Goal: Information Seeking & Learning: Learn about a topic

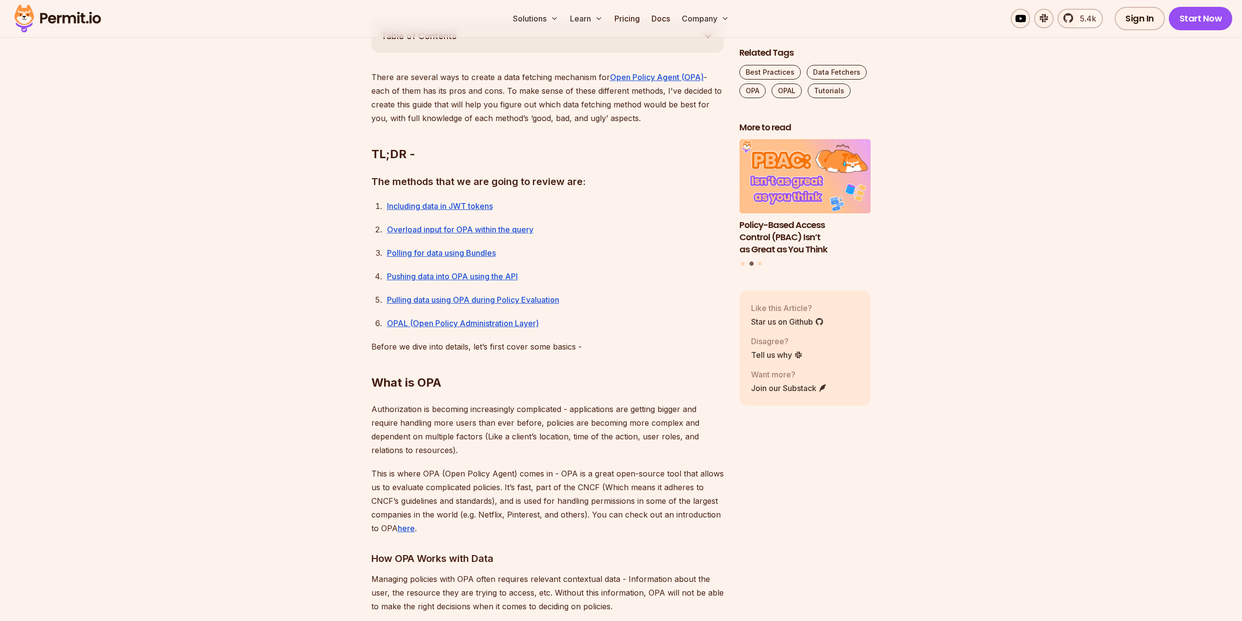
scroll to position [554, 0]
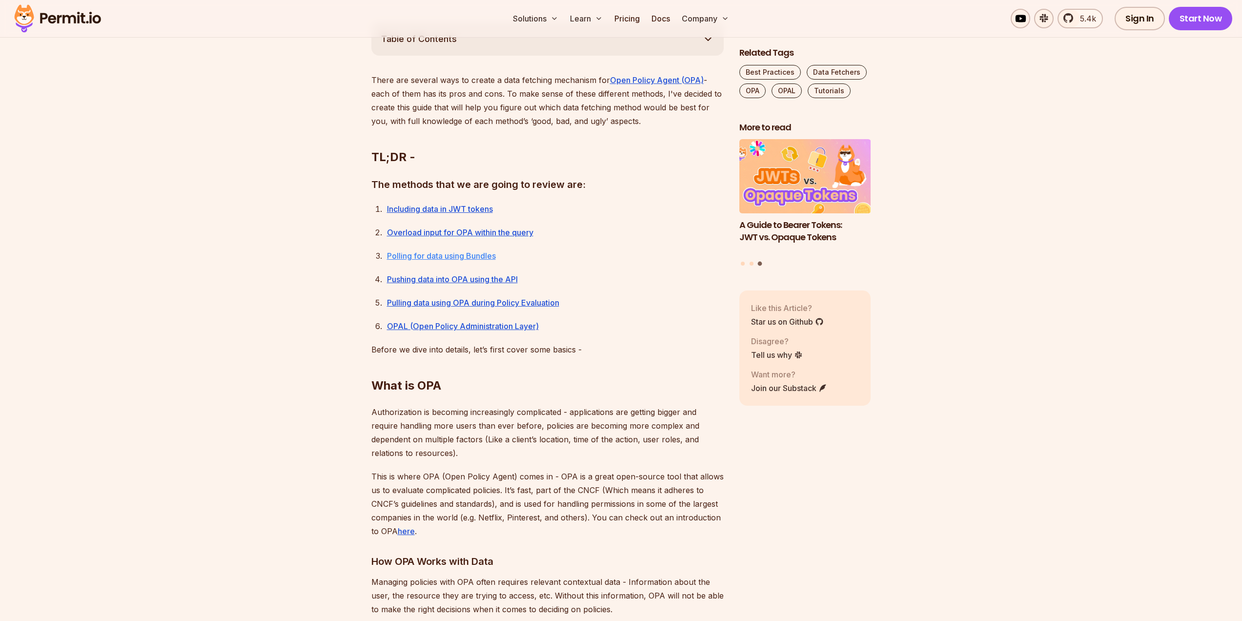
click at [446, 255] on link "Polling for data using Bundles" at bounding box center [441, 256] width 109 height 10
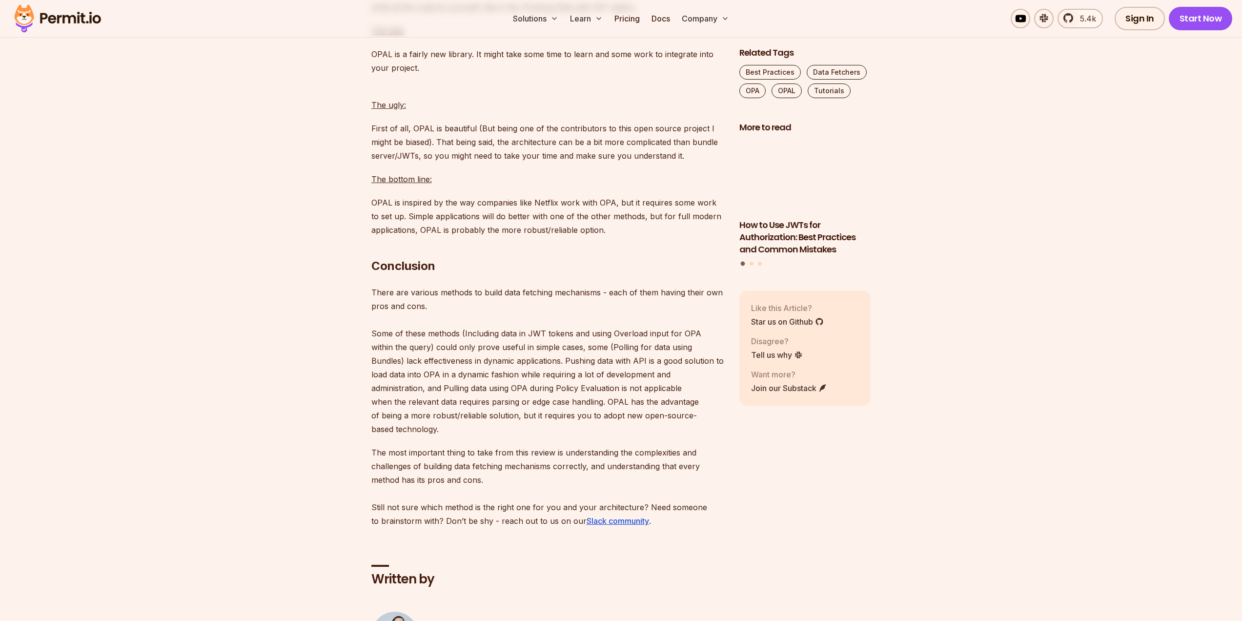
scroll to position [6734, 0]
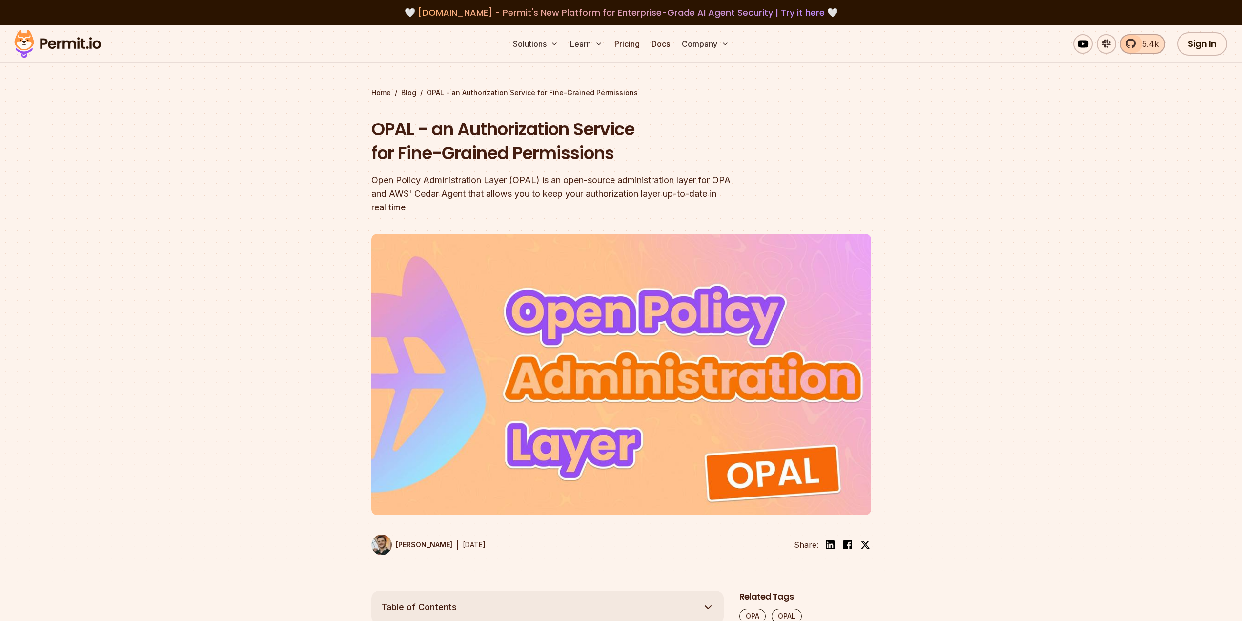
click at [1141, 43] on span "5.4k" at bounding box center [1147, 44] width 22 height 12
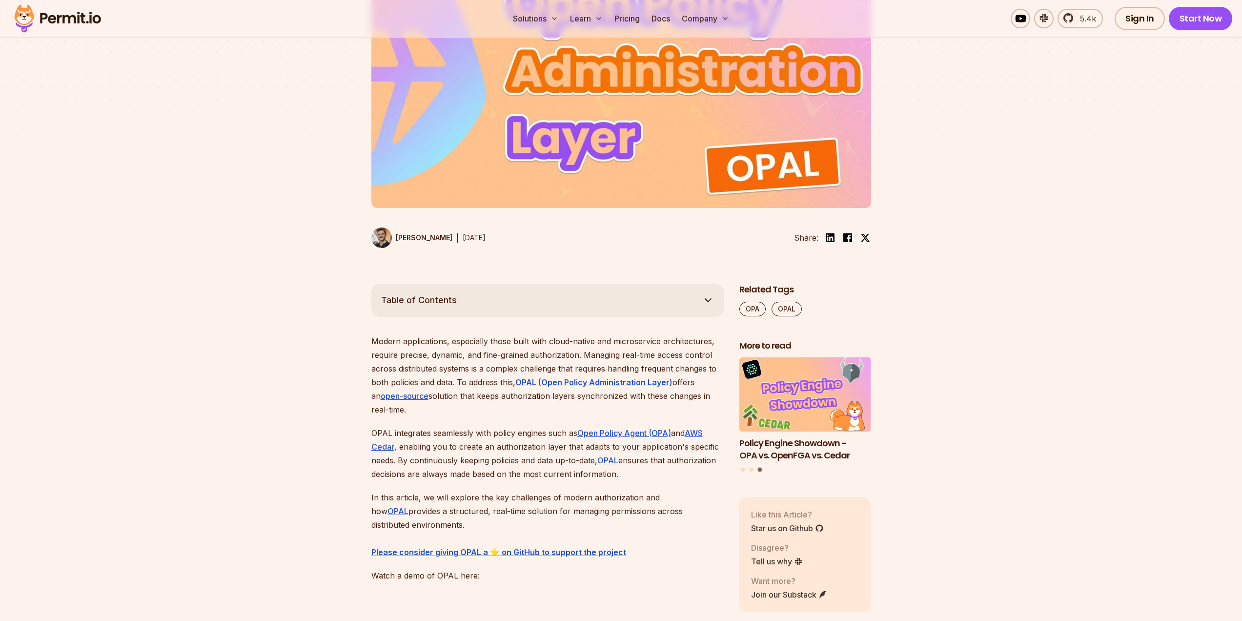
scroll to position [398, 0]
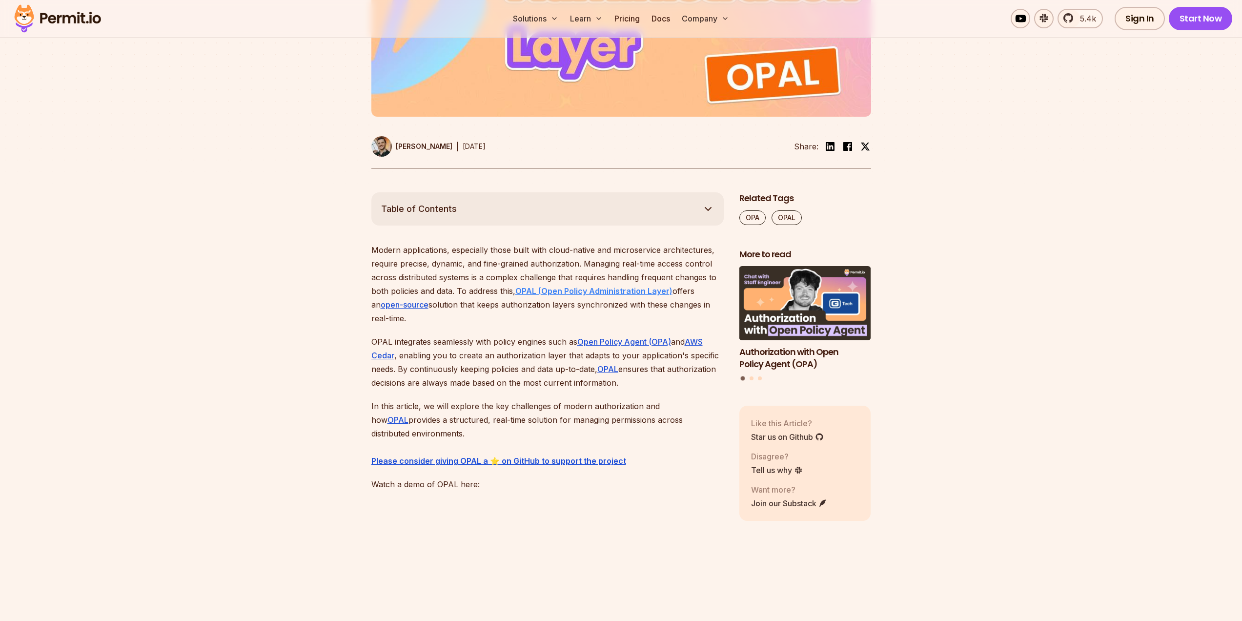
click at [592, 293] on strong "OPAL (Open Policy Administration Layer)" at bounding box center [593, 291] width 157 height 10
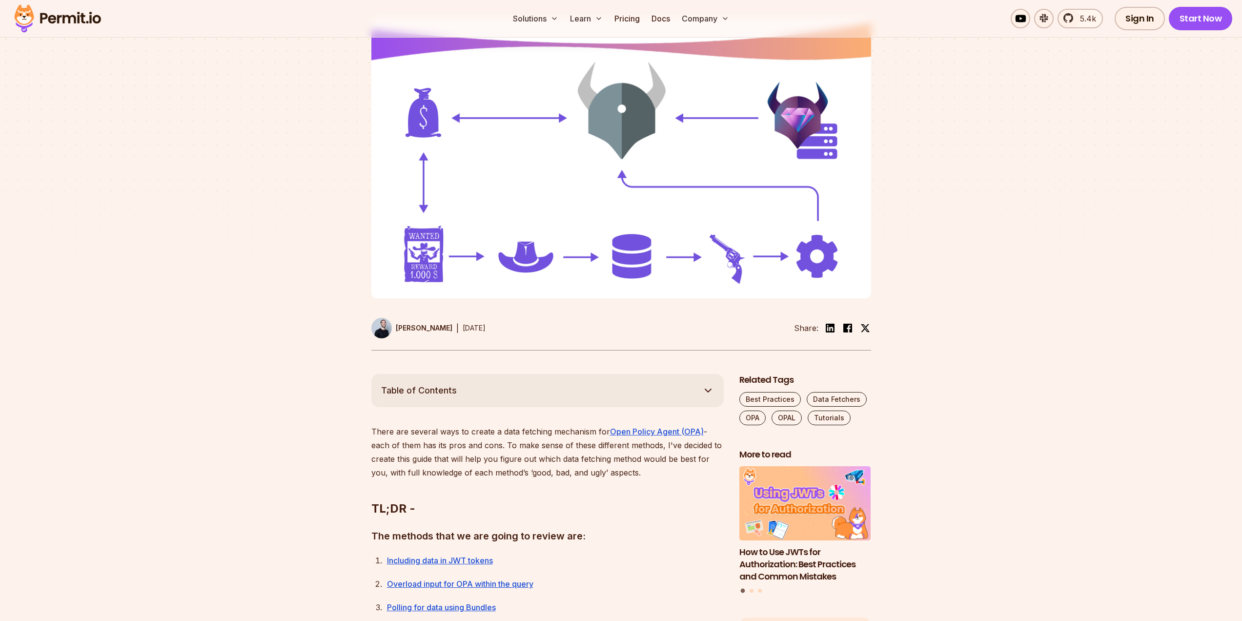
scroll to position [312, 0]
